Goal: Task Accomplishment & Management: Complete application form

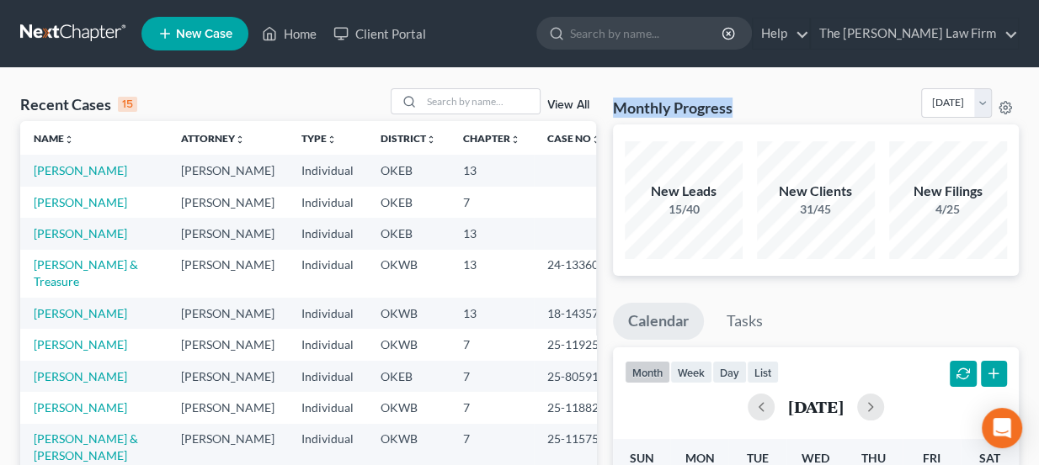
drag, startPoint x: 617, startPoint y: 107, endPoint x: 731, endPoint y: 111, distance: 114.5
click at [731, 111] on h3 "Monthly Progress" at bounding box center [673, 108] width 120 height 20
click at [484, 96] on input "search" at bounding box center [481, 101] width 118 height 24
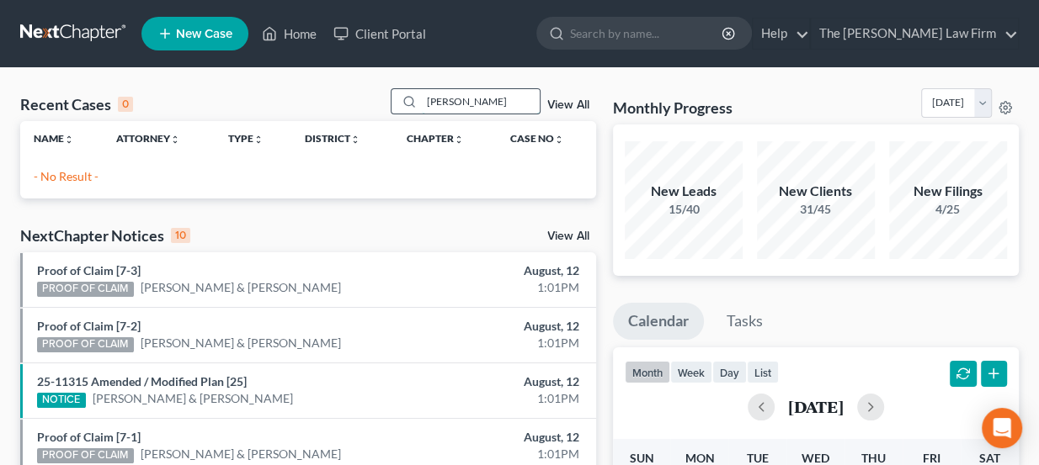
drag, startPoint x: 506, startPoint y: 96, endPoint x: 422, endPoint y: 101, distance: 84.3
click at [422, 100] on div "brad carter" at bounding box center [465, 101] width 150 height 26
type input "schotts"
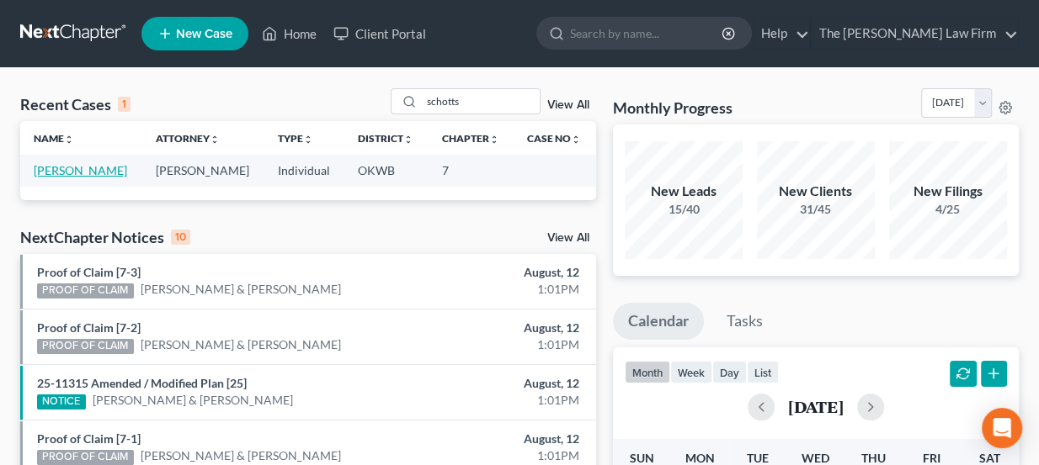
click at [82, 174] on link "[PERSON_NAME]" at bounding box center [80, 170] width 93 height 14
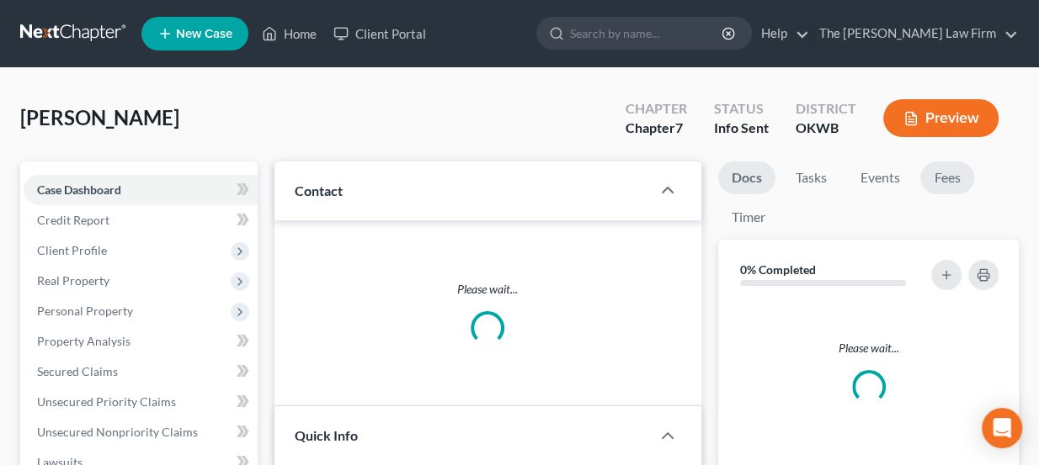
click at [953, 177] on link "Fees" at bounding box center [947, 178] width 54 height 33
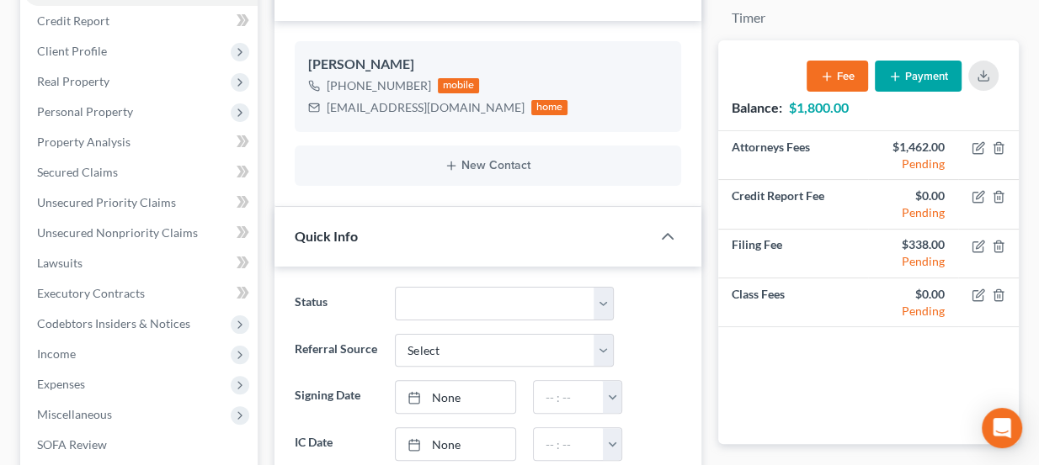
scroll to position [152, 0]
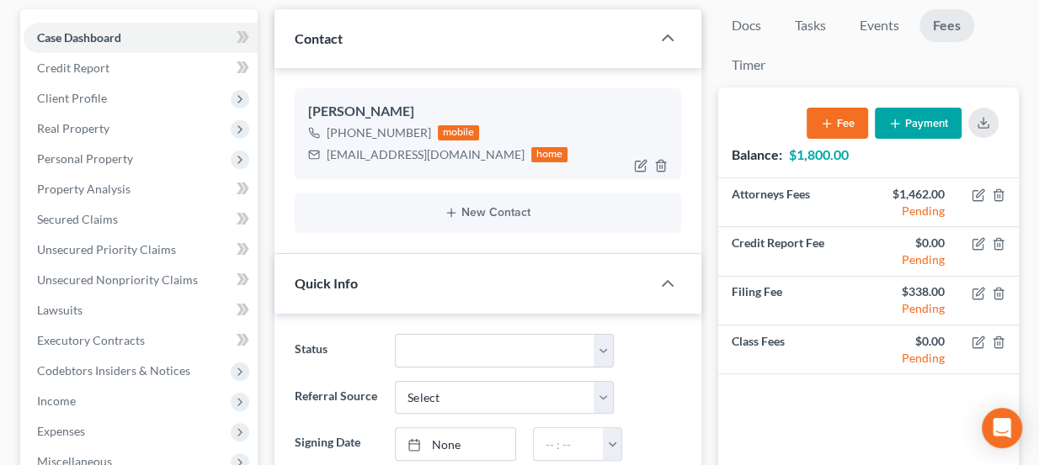
drag, startPoint x: 421, startPoint y: 130, endPoint x: 329, endPoint y: 156, distance: 95.4
click at [329, 156] on div "+1 (928) 234-2543 mobile erinschotts@gmail.com home" at bounding box center [438, 144] width 260 height 44
click at [329, 157] on div "erinschotts@gmail.com" at bounding box center [426, 154] width 198 height 17
drag, startPoint x: 439, startPoint y: 151, endPoint x: 379, endPoint y: 158, distance: 61.0
click at [379, 158] on div "erinschotts@gmail.com" at bounding box center [426, 154] width 198 height 17
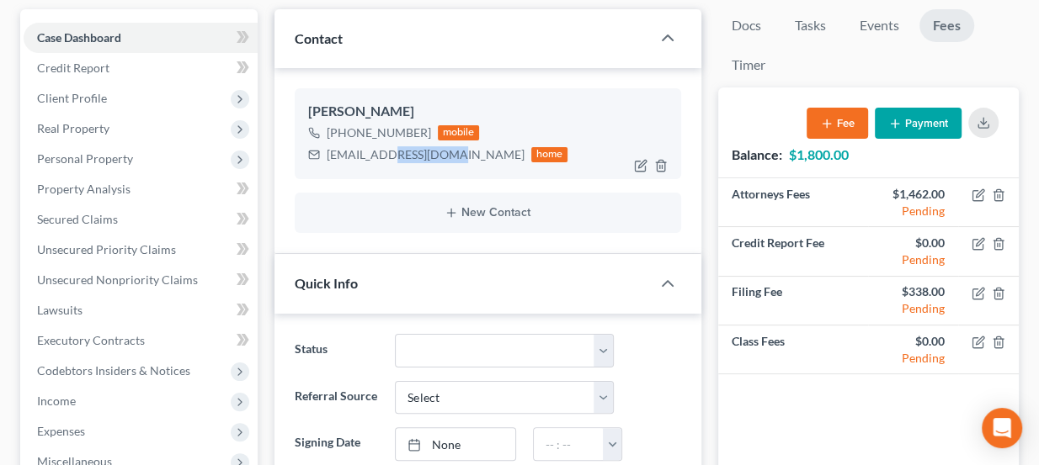
click at [379, 158] on div "erinschotts@gmail.com" at bounding box center [426, 154] width 198 height 17
click at [363, 109] on div "Erin Schotts" at bounding box center [488, 112] width 360 height 20
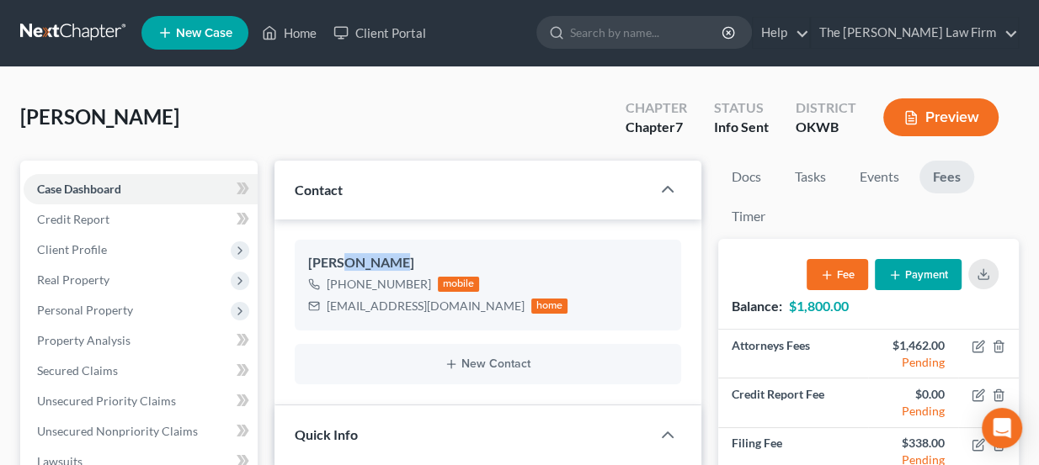
scroll to position [0, 0]
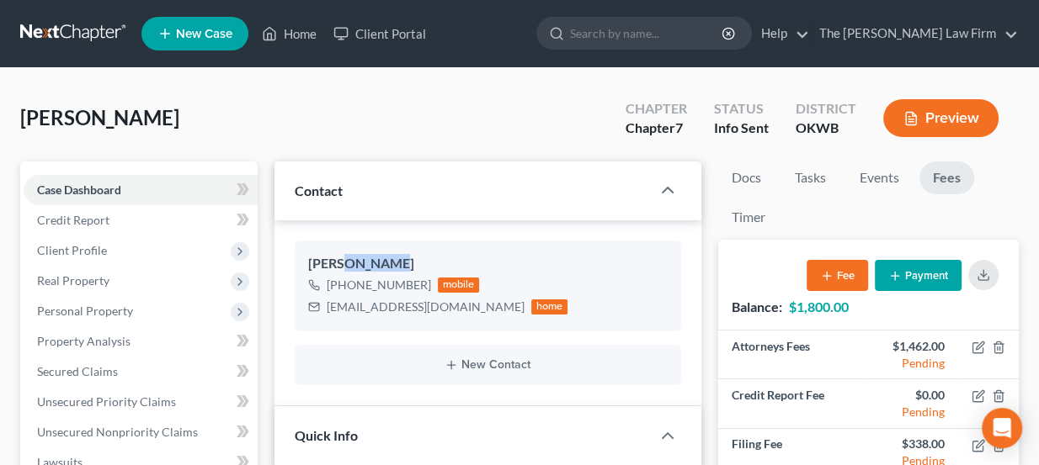
click at [90, 27] on link at bounding box center [74, 34] width 108 height 30
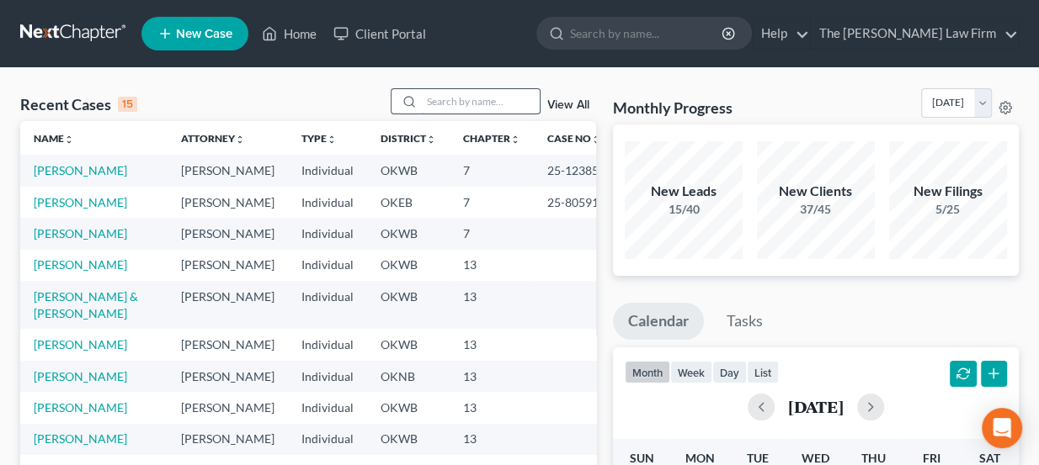
click at [474, 100] on input "search" at bounding box center [481, 101] width 118 height 24
click at [450, 99] on input "search" at bounding box center [481, 101] width 118 height 24
click at [205, 28] on span "New Case" at bounding box center [204, 34] width 56 height 13
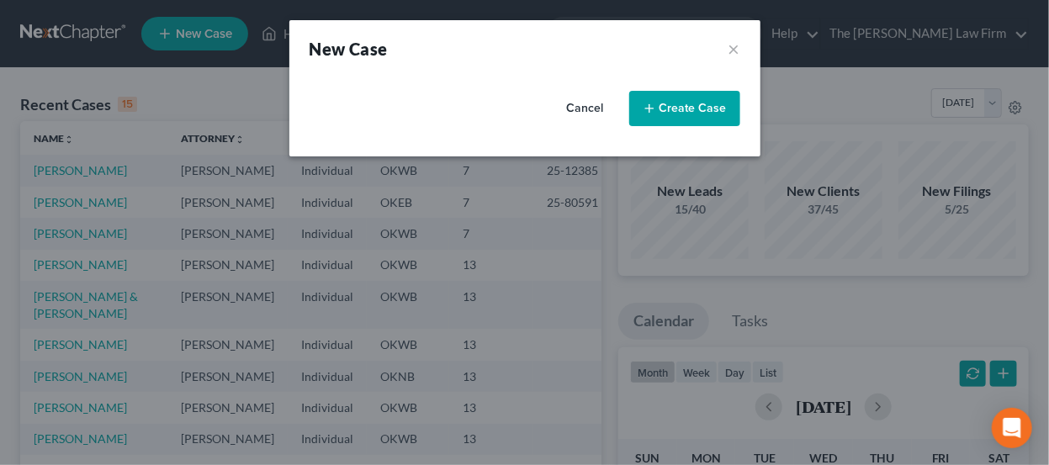
select select "65"
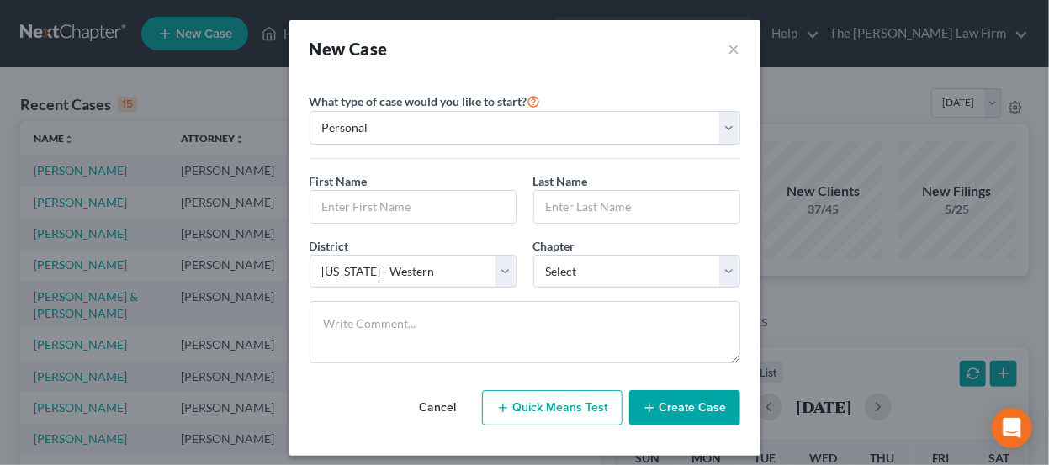
click at [401, 222] on div "First Name * Last Name *" at bounding box center [525, 205] width 448 height 65
click at [410, 210] on input "text" at bounding box center [413, 207] width 205 height 32
type input "Ericka"
click at [599, 202] on input "New" at bounding box center [636, 207] width 205 height 32
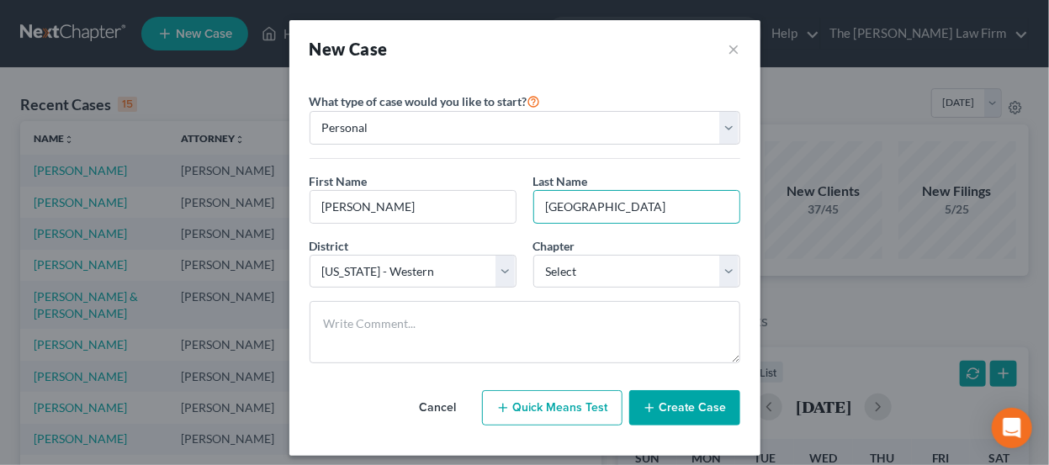
type input "Newport"
click at [608, 288] on div "District * Select Alabama - Middle Alabama - Northern Alabama - Southern Alaska…" at bounding box center [525, 269] width 448 height 65
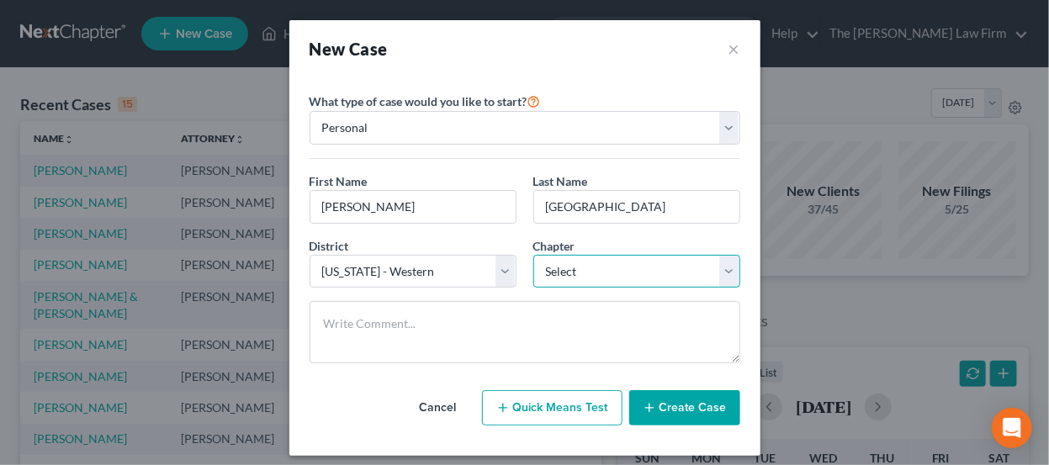
click at [603, 276] on select "Select 7 11 12 13" at bounding box center [637, 272] width 207 height 34
select select "0"
click at [534, 255] on select "Select 7 11 12 13" at bounding box center [637, 272] width 207 height 34
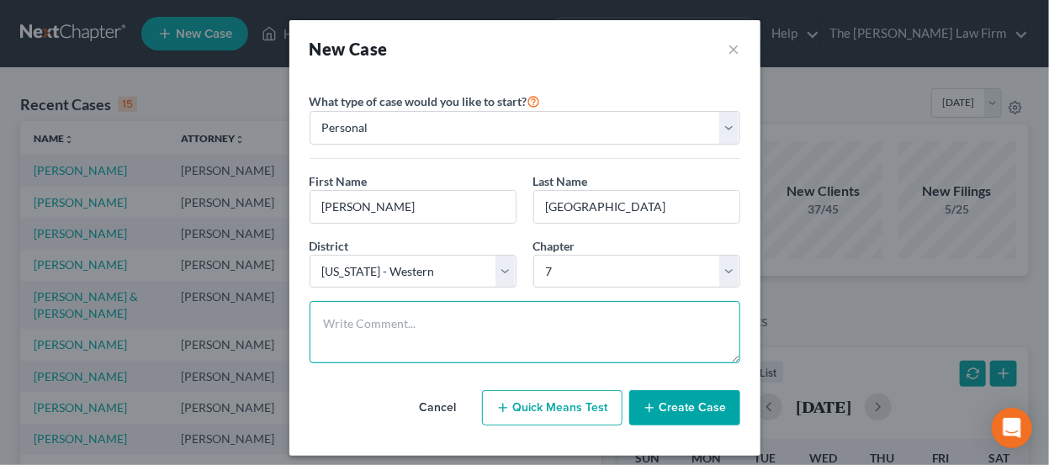
click at [555, 315] on textarea at bounding box center [525, 332] width 431 height 62
type textarea "Ch & district not conf."
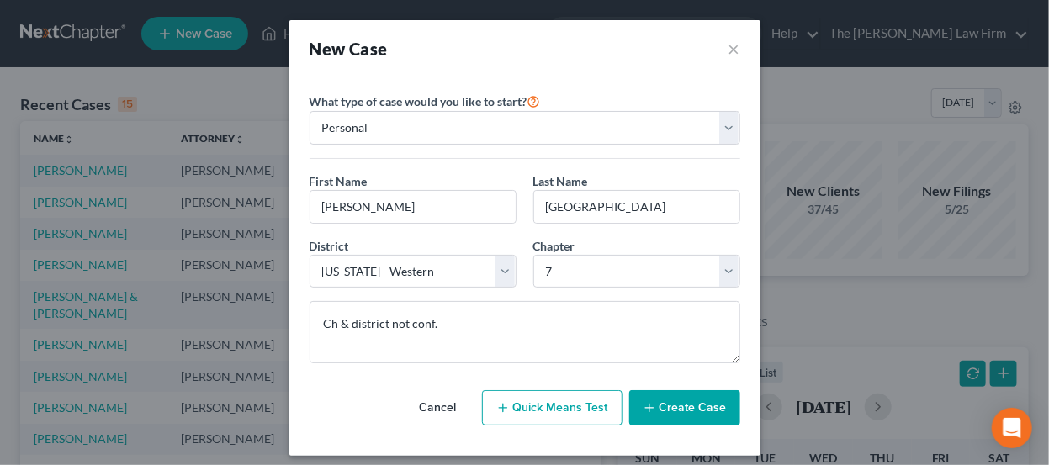
click at [663, 410] on button "Create Case" at bounding box center [685, 407] width 111 height 35
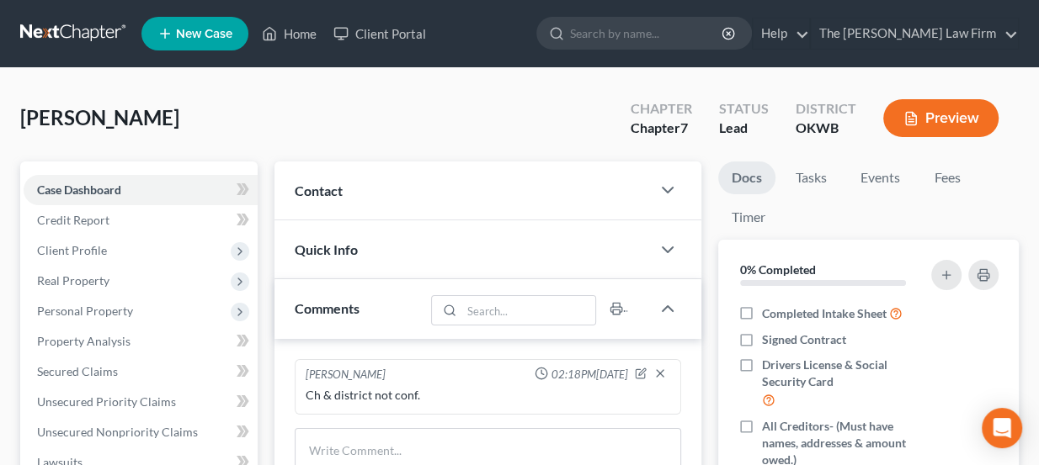
click at [390, 199] on div "Contact" at bounding box center [462, 191] width 377 height 58
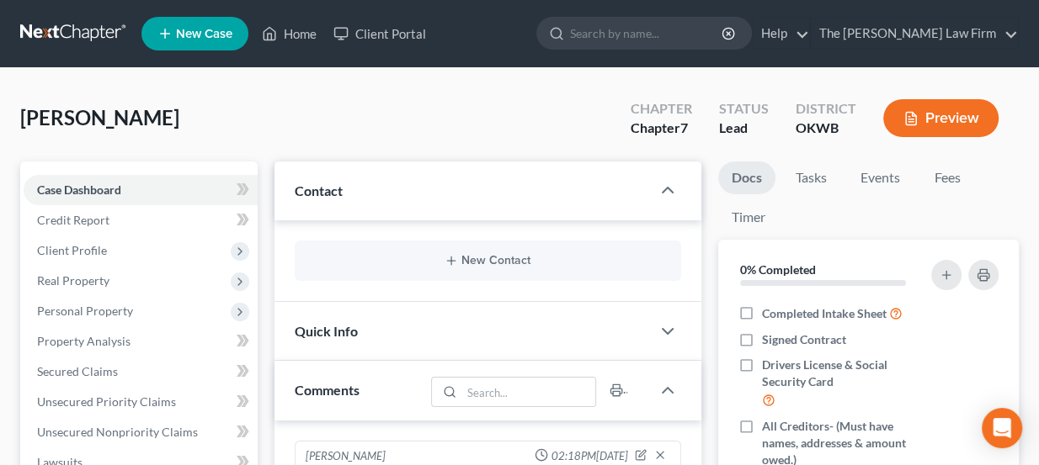
click at [425, 248] on div "New Contact" at bounding box center [488, 261] width 387 height 40
click at [460, 258] on button "New Contact" at bounding box center [488, 260] width 360 height 13
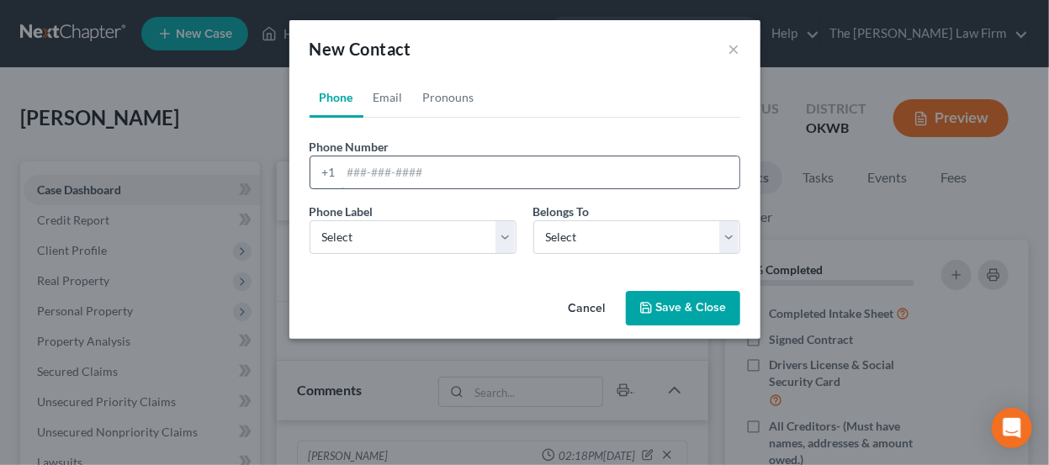
click at [401, 167] on input "tel" at bounding box center [541, 173] width 398 height 32
paste input "405-659-4979 ekg611@hotmail.com"
drag, startPoint x: 550, startPoint y: 170, endPoint x: 428, endPoint y: 175, distance: 123.0
click at [428, 175] on input "405-659-4979 ekg611@hotmail.com" at bounding box center [541, 173] width 398 height 32
type input "405-659-4979"
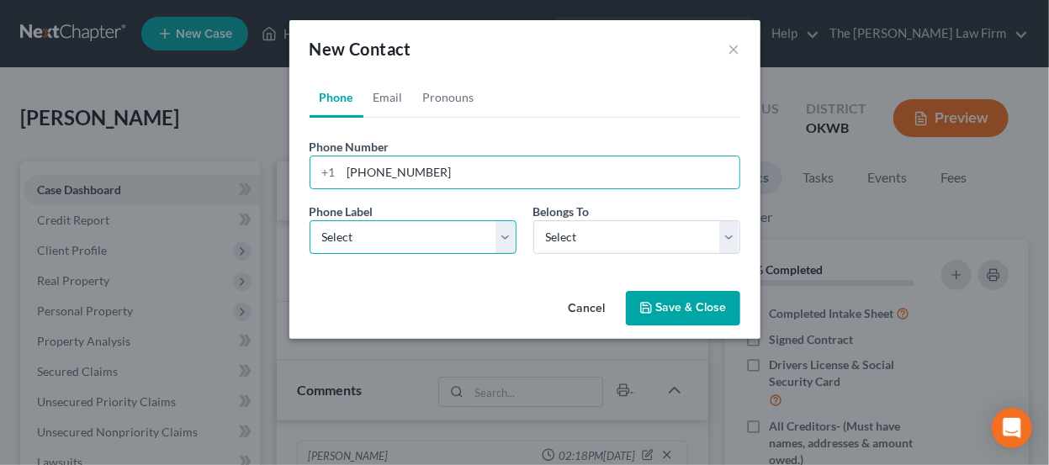
drag, startPoint x: 401, startPoint y: 227, endPoint x: 405, endPoint y: 242, distance: 15.7
click at [401, 227] on select "Select Mobile Home Work Other" at bounding box center [413, 237] width 207 height 34
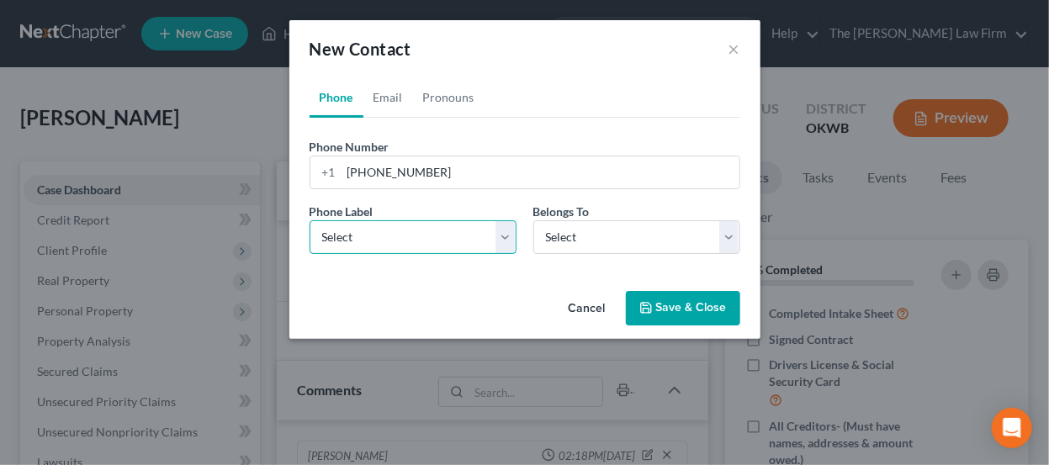
select select "0"
click at [310, 220] on select "Select Mobile Home Work Other" at bounding box center [413, 237] width 207 height 34
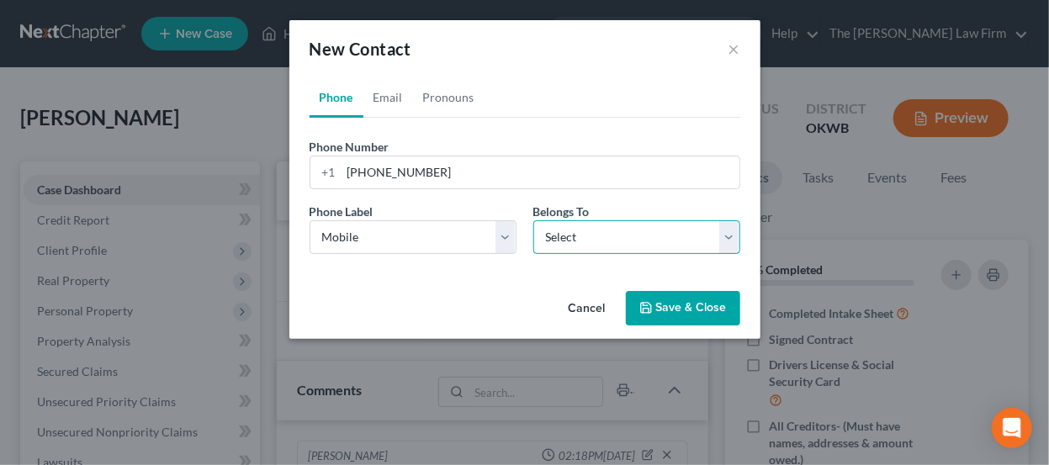
drag, startPoint x: 627, startPoint y: 231, endPoint x: 628, endPoint y: 246, distance: 15.2
click at [627, 231] on select "Select Client Other" at bounding box center [637, 237] width 207 height 34
select select "0"
click at [534, 220] on select "Select Client Other" at bounding box center [637, 237] width 207 height 34
select select "0"
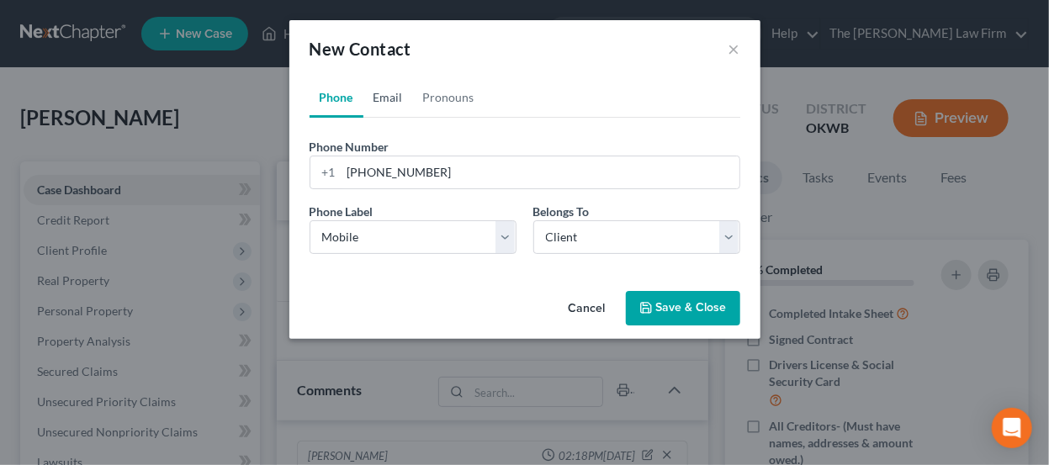
click at [381, 97] on link "Email" at bounding box center [389, 97] width 50 height 40
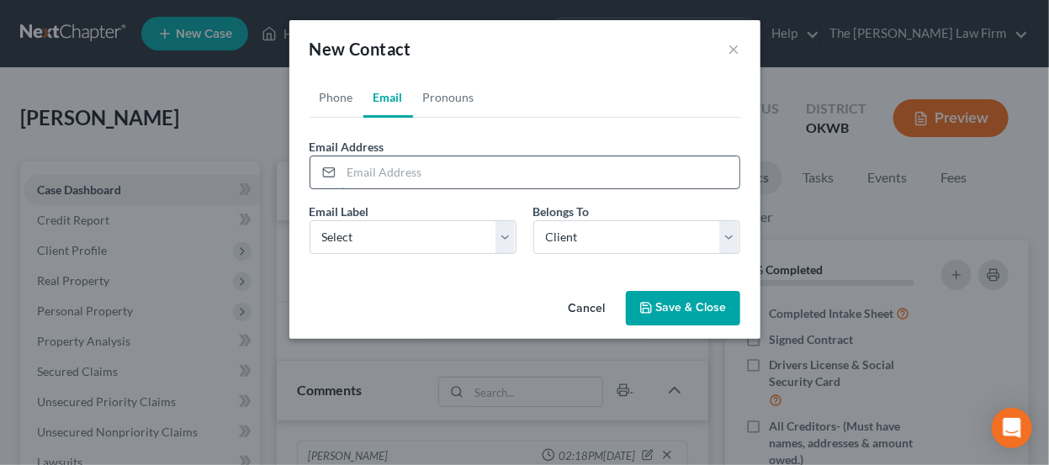
paste input "ekg611@hotmail.com"
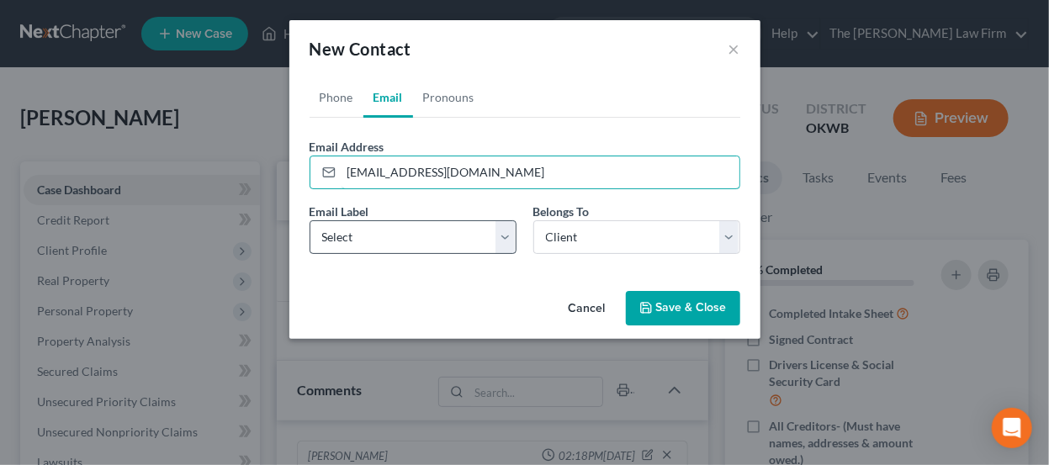
type input "ekg611@hotmail.com"
click at [433, 241] on select "Select Home Work Other" at bounding box center [413, 237] width 207 height 34
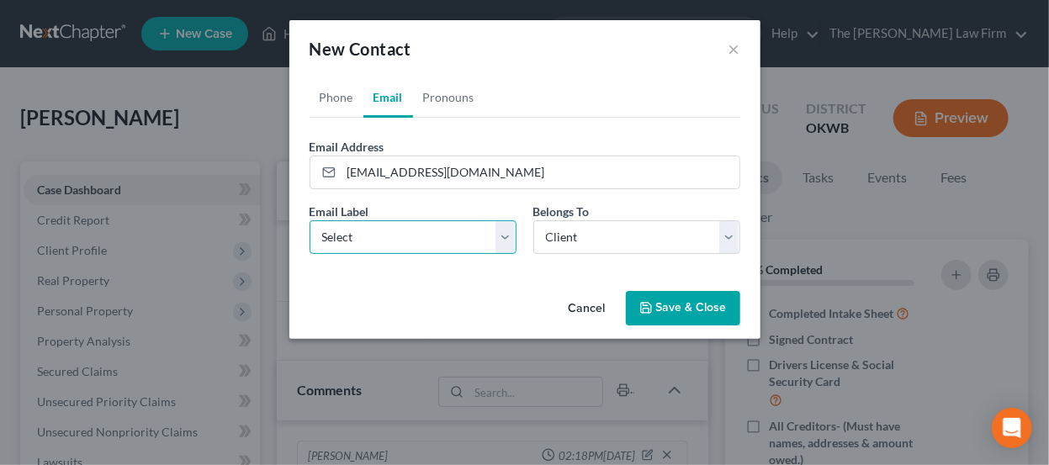
select select "0"
click at [310, 220] on select "Select Home Work Other" at bounding box center [413, 237] width 207 height 34
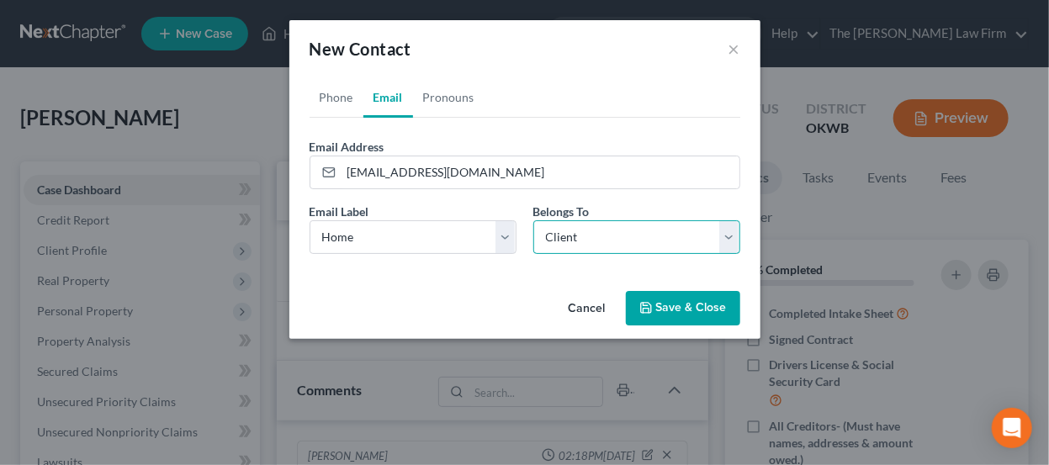
click at [648, 236] on select "Select Client Other" at bounding box center [637, 237] width 207 height 34
click at [648, 238] on select "Select Client Other" at bounding box center [637, 237] width 207 height 34
click at [681, 310] on button "Save & Close" at bounding box center [683, 308] width 114 height 35
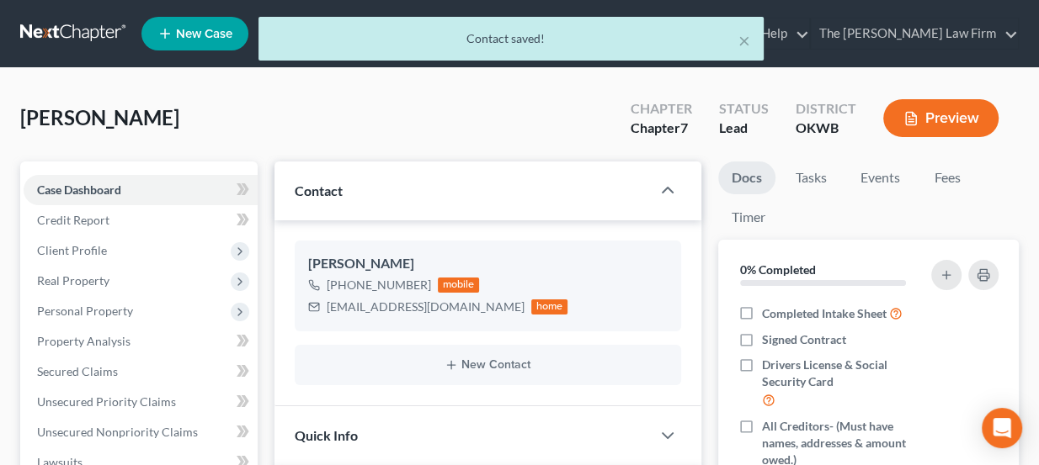
click at [93, 47] on div "× Contact saved!" at bounding box center [511, 43] width 1039 height 52
click at [83, 35] on div "× Contact saved!" at bounding box center [511, 43] width 1039 height 52
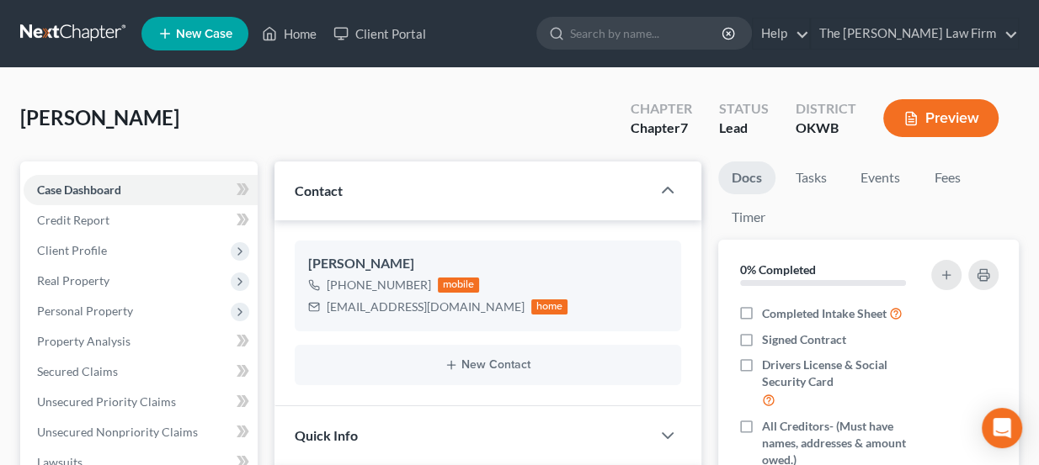
click at [65, 34] on link at bounding box center [74, 34] width 108 height 30
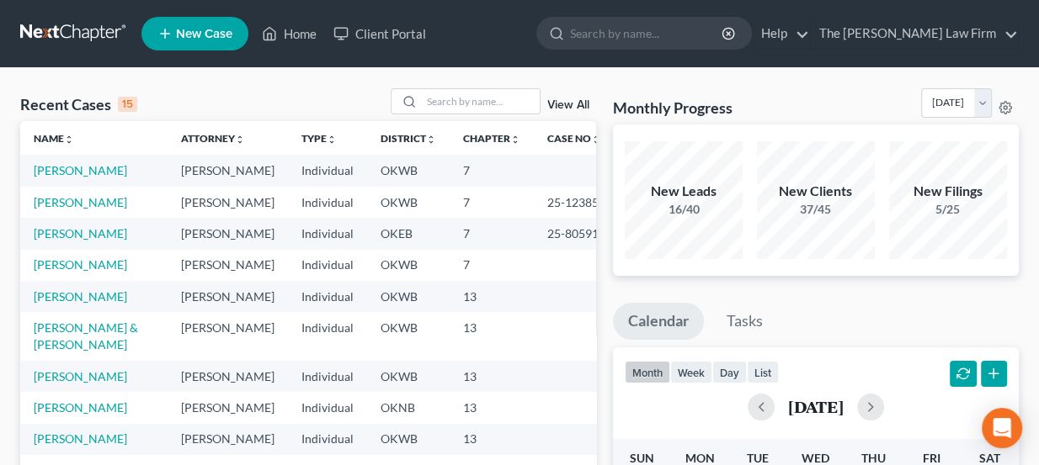
click at [66, 29] on link at bounding box center [74, 34] width 108 height 30
